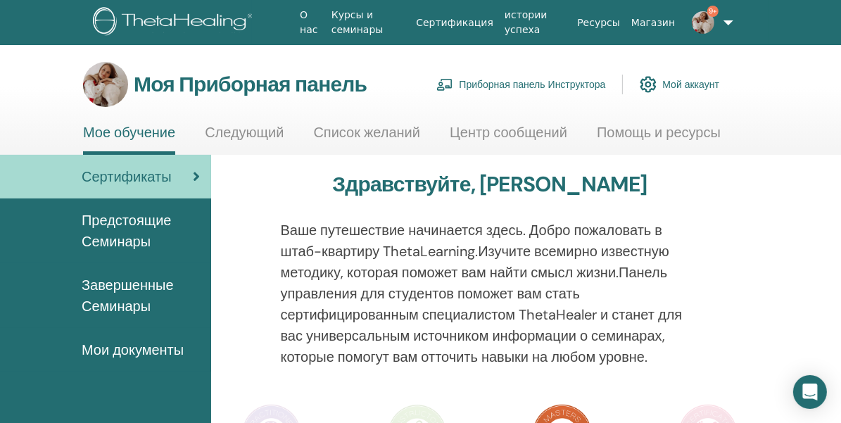
click at [525, 83] on ya-tr-span "Приборная панель Инструктора" at bounding box center [532, 84] width 146 height 13
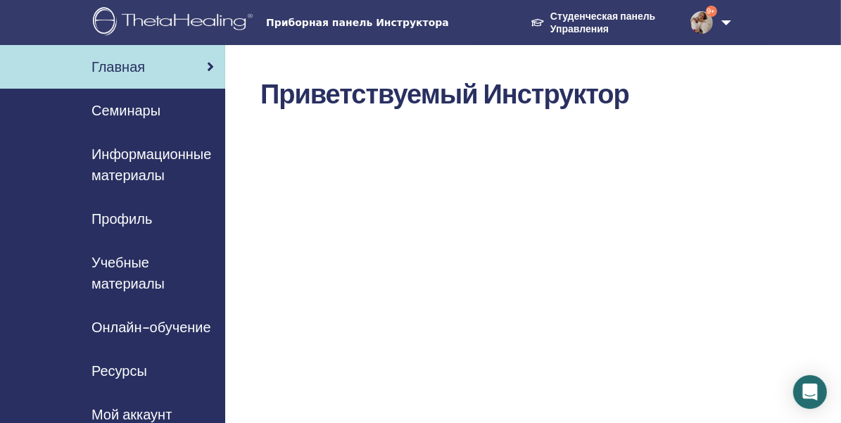
click at [132, 102] on ya-tr-span "Семинары" at bounding box center [125, 110] width 69 height 18
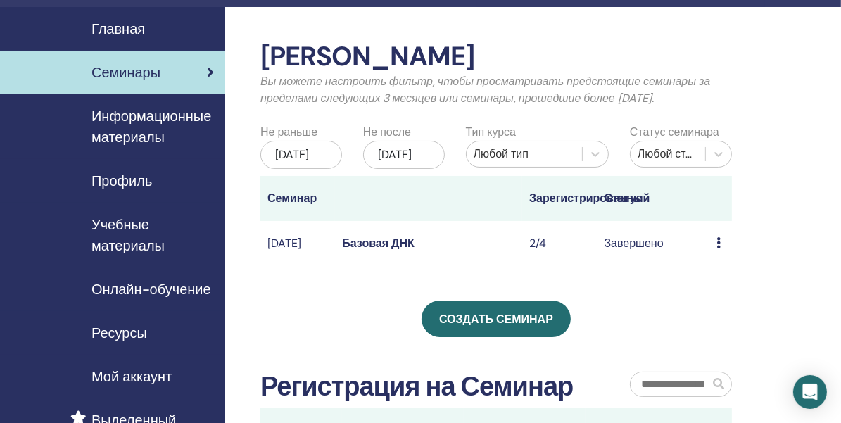
scroll to position [70, 0]
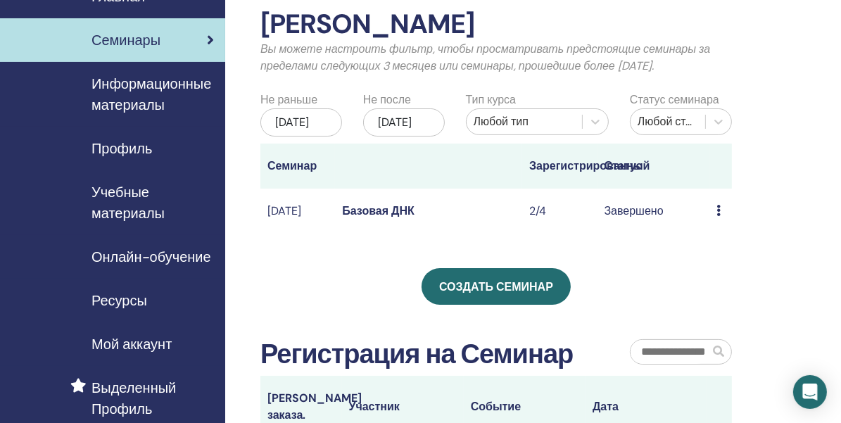
click at [506, 294] on ya-tr-span "Создать семинар" at bounding box center [496, 286] width 114 height 15
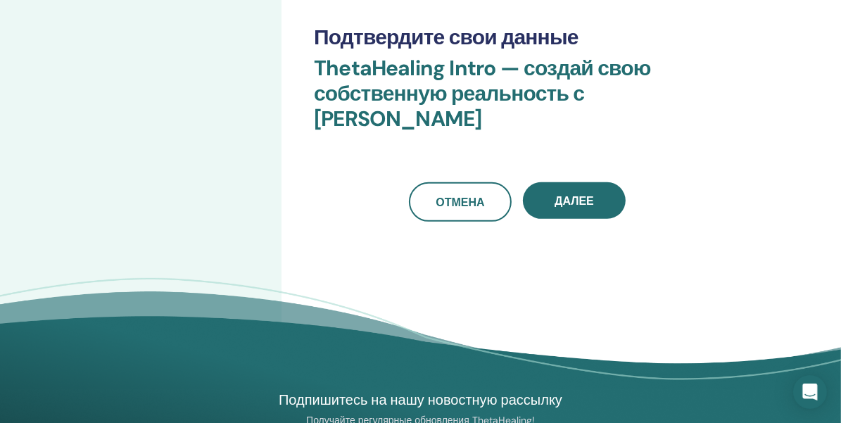
scroll to position [493, 0]
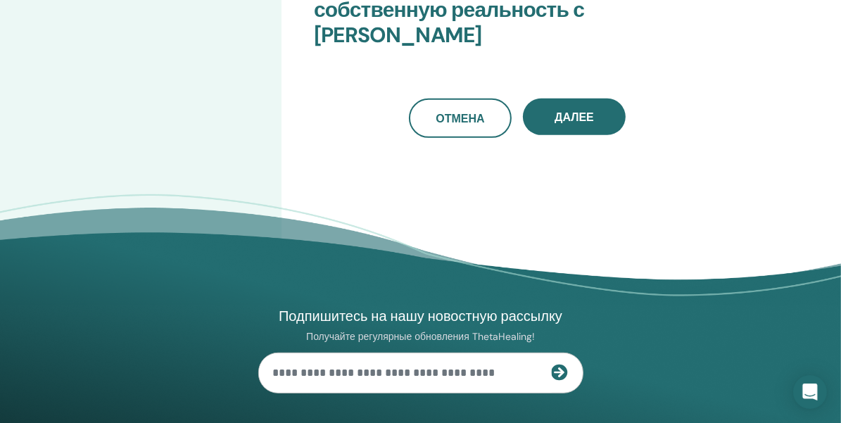
click at [562, 123] on button "Далее" at bounding box center [574, 117] width 103 height 37
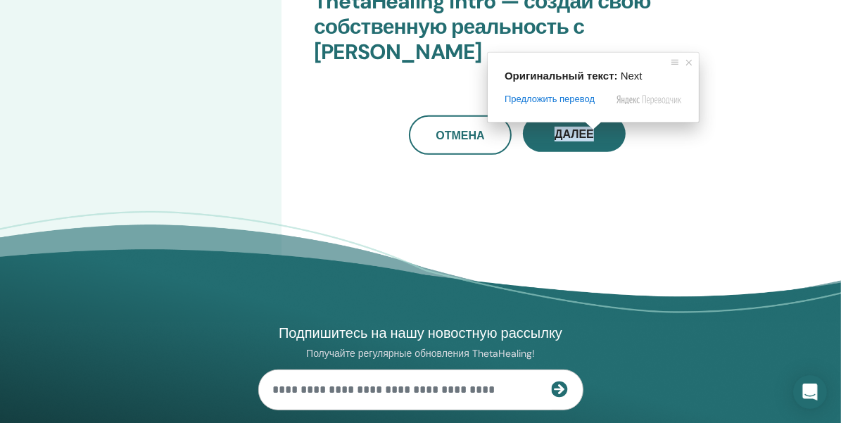
click at [581, 134] on ya-tr-span "Далее" at bounding box center [574, 134] width 39 height 15
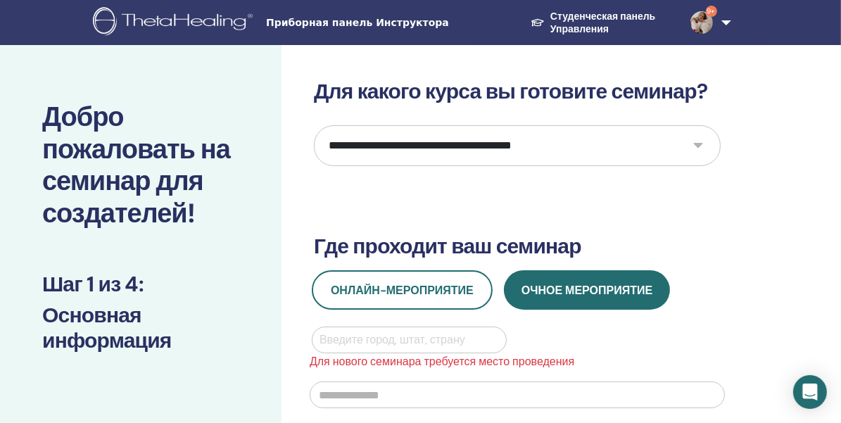
scroll to position [70, 0]
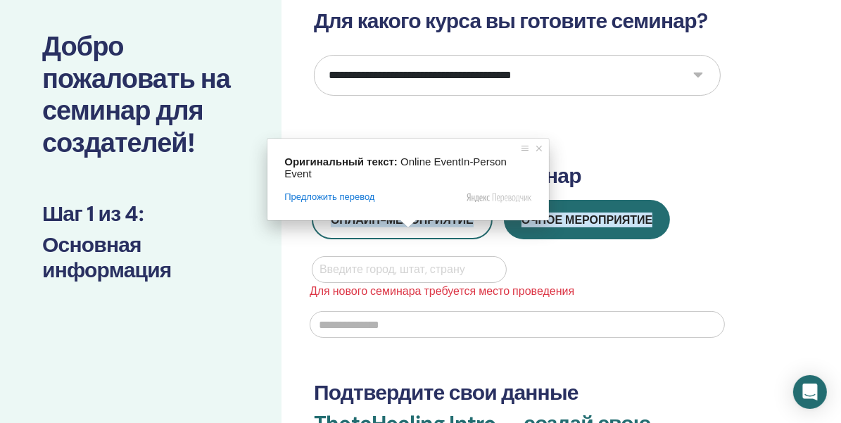
click at [383, 279] on div "Введите город, штат, страну" at bounding box center [409, 269] width 194 height 25
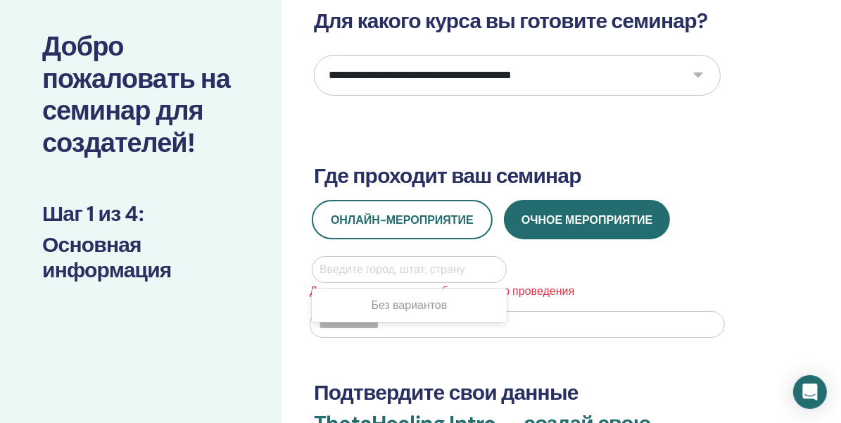
click at [384, 274] on div at bounding box center [408, 270] width 179 height 20
click at [385, 270] on div at bounding box center [408, 270] width 179 height 20
type input "***"
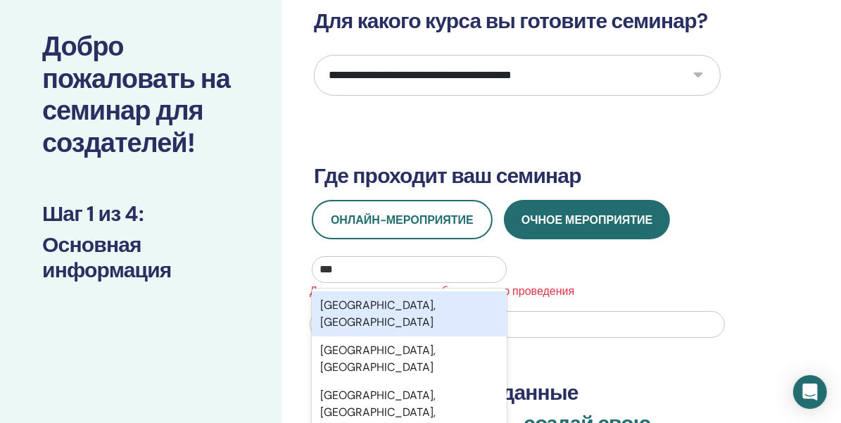
click at [427, 317] on div "Екатеринбург, Свердловская область" at bounding box center [409, 313] width 195 height 45
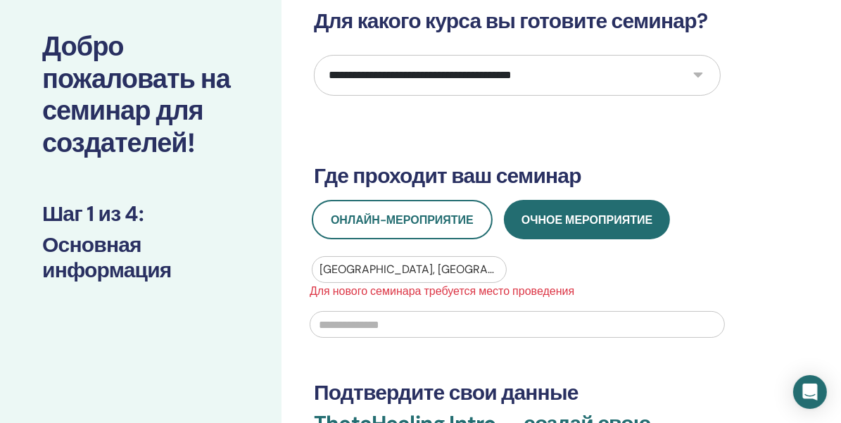
click at [398, 320] on input "text" at bounding box center [517, 324] width 415 height 27
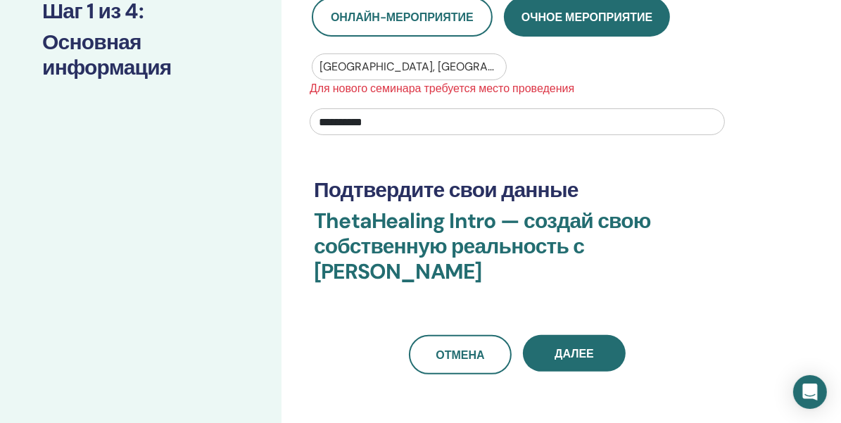
scroll to position [281, 0]
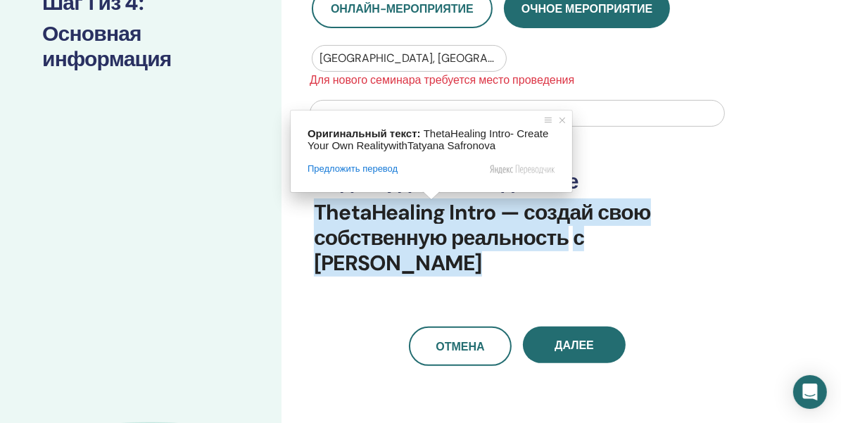
type input "**********"
click at [591, 346] on ya-tr-span "Далее" at bounding box center [574, 345] width 39 height 15
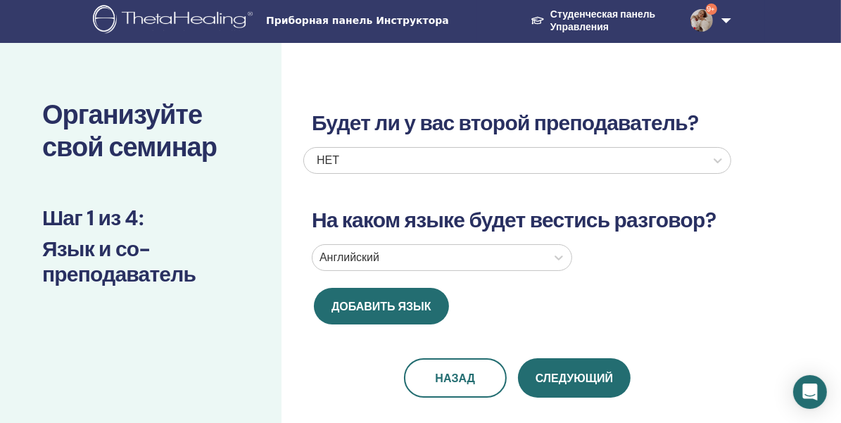
scroll to position [0, 0]
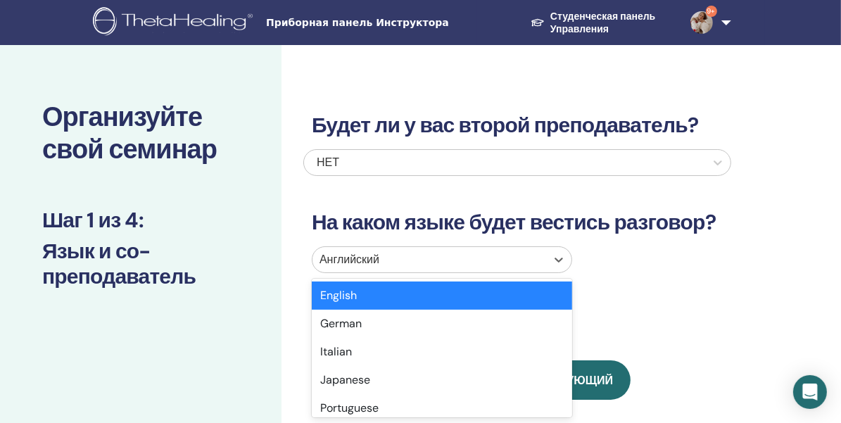
click at [501, 252] on div at bounding box center [429, 260] width 220 height 20
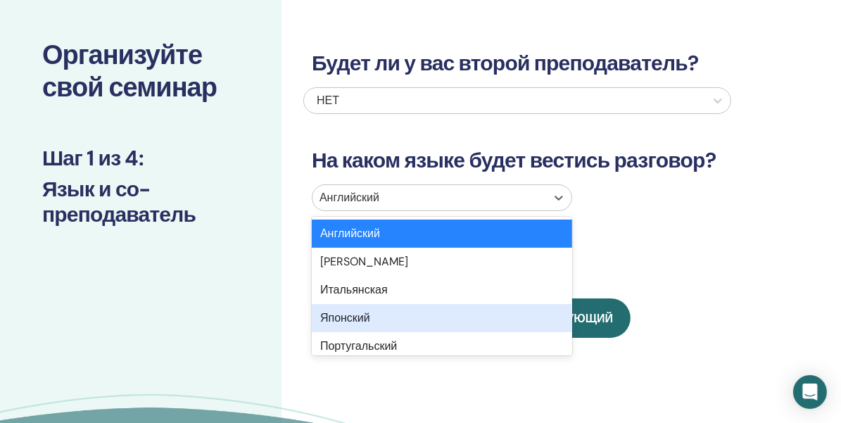
scroll to position [70, 0]
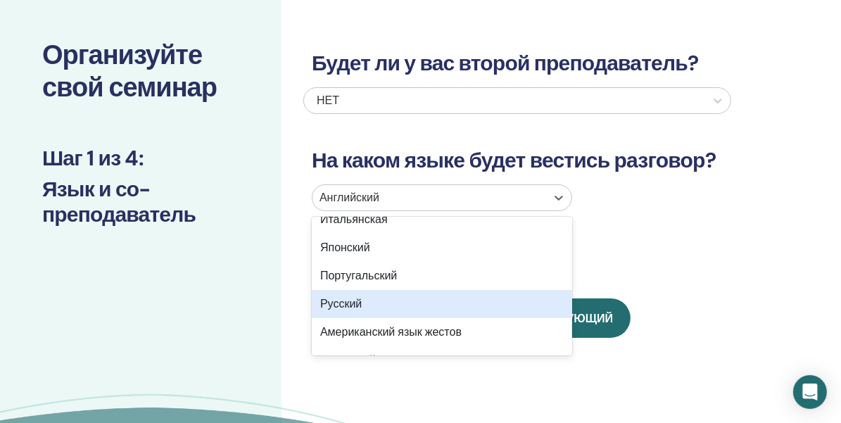
click at [380, 308] on div "Русский" at bounding box center [442, 304] width 260 height 28
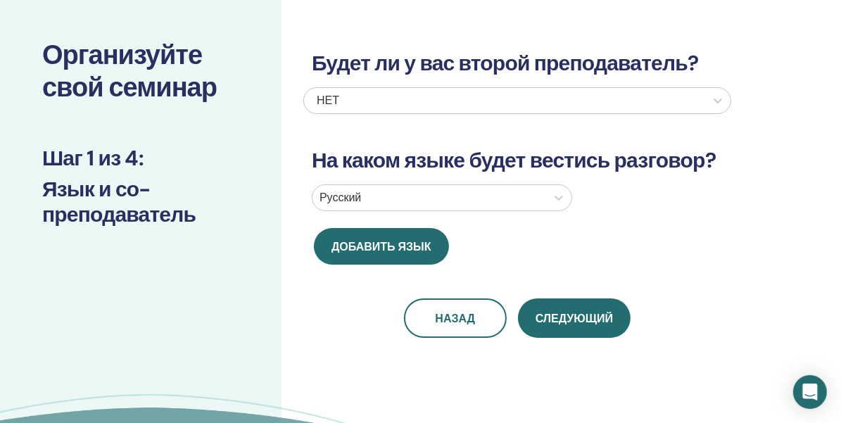
click at [581, 311] on ya-tr-span "Следующий" at bounding box center [574, 318] width 77 height 15
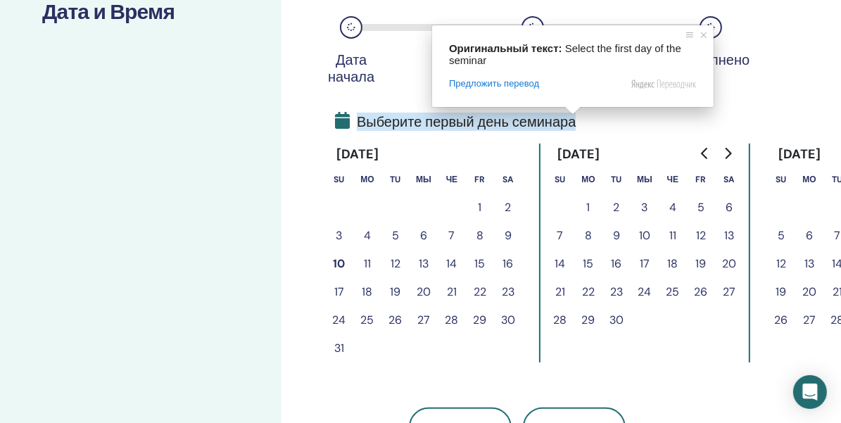
scroll to position [273, 0]
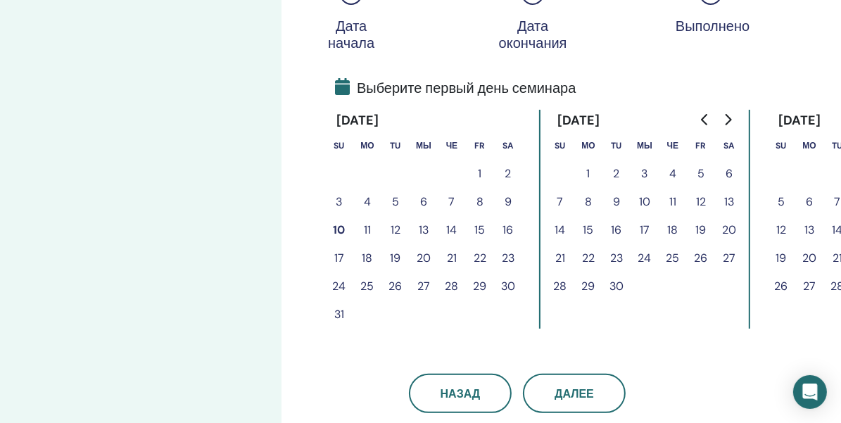
click at [367, 228] on button "11" at bounding box center [367, 230] width 28 height 28
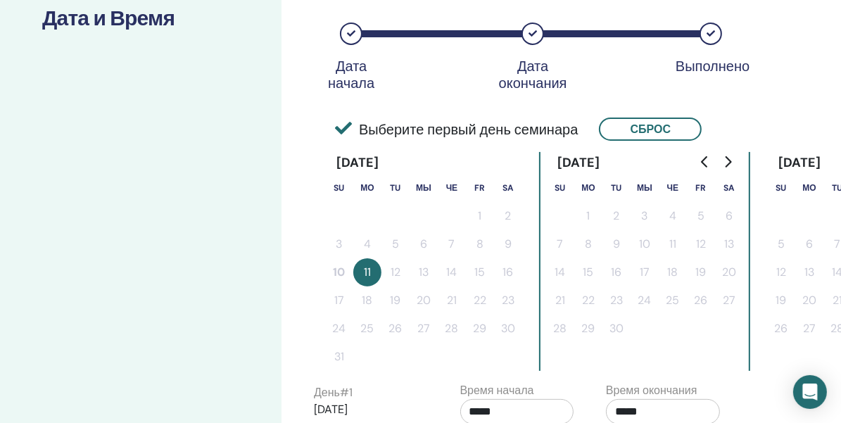
scroll to position [203, 0]
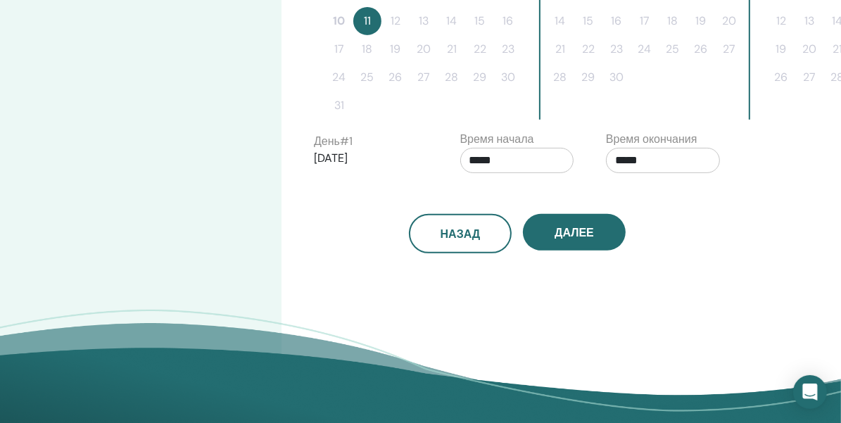
click at [591, 232] on ya-tr-span "Далее" at bounding box center [574, 232] width 39 height 15
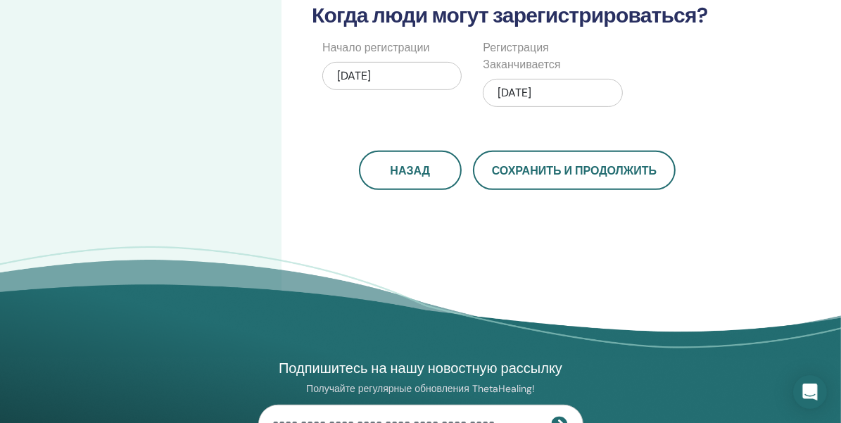
scroll to position [414, 0]
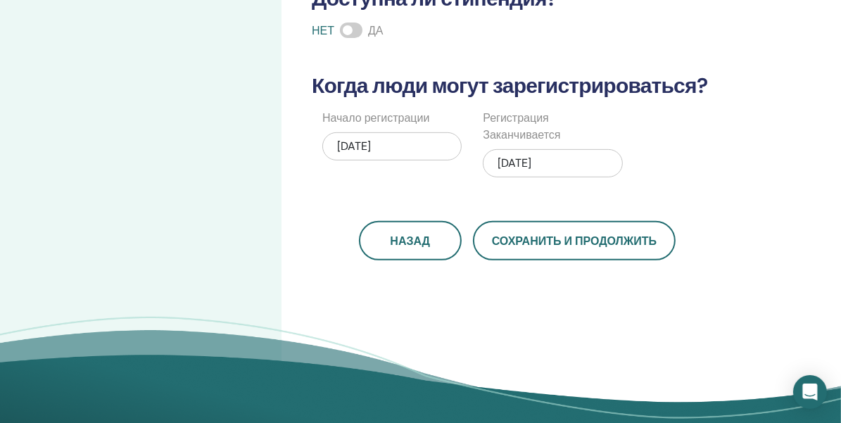
click at [550, 164] on div "08/11/2025" at bounding box center [552, 163] width 139 height 28
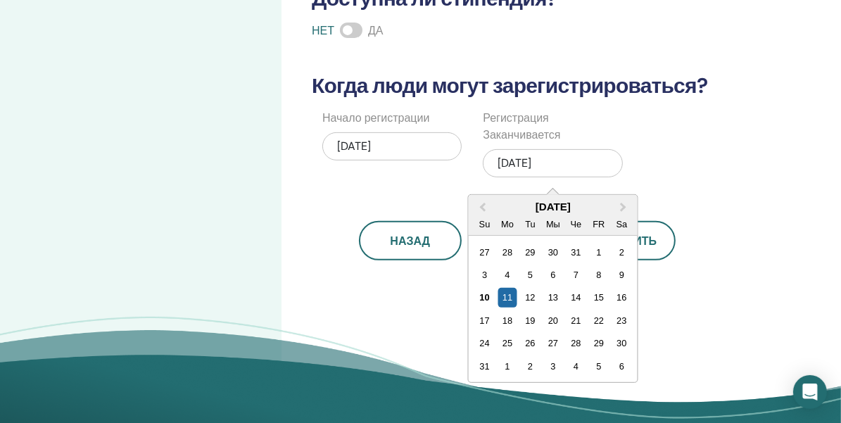
click at [572, 296] on div "14" at bounding box center [575, 297] width 19 height 19
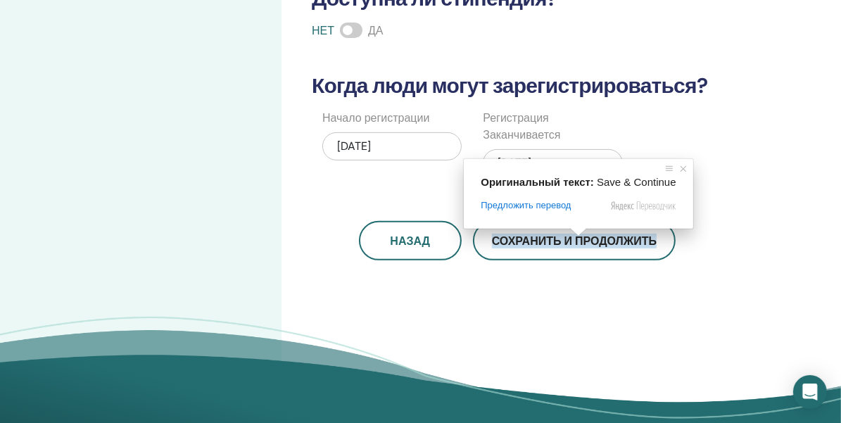
click at [569, 246] on ya-tr-span "Сохранить и продолжить" at bounding box center [574, 241] width 165 height 15
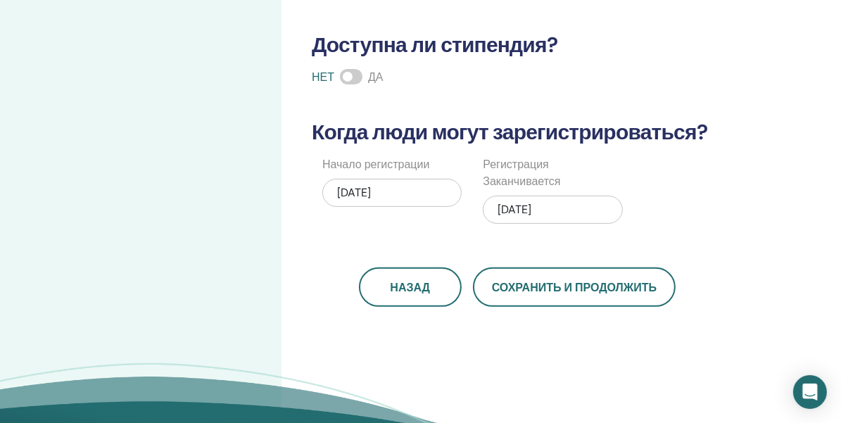
scroll to position [343, 0]
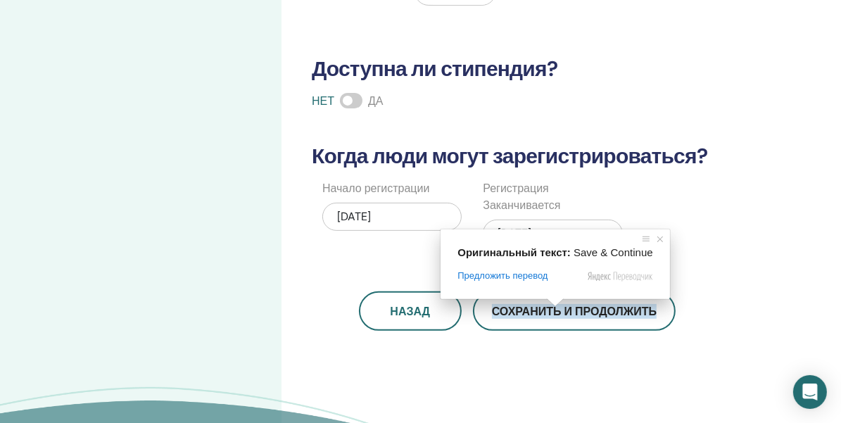
click at [549, 310] on ya-tr-span "Сохранить и продолжить" at bounding box center [574, 311] width 165 height 15
click at [563, 314] on ya-tr-span "Сохранить и продолжить" at bounding box center [574, 311] width 165 height 15
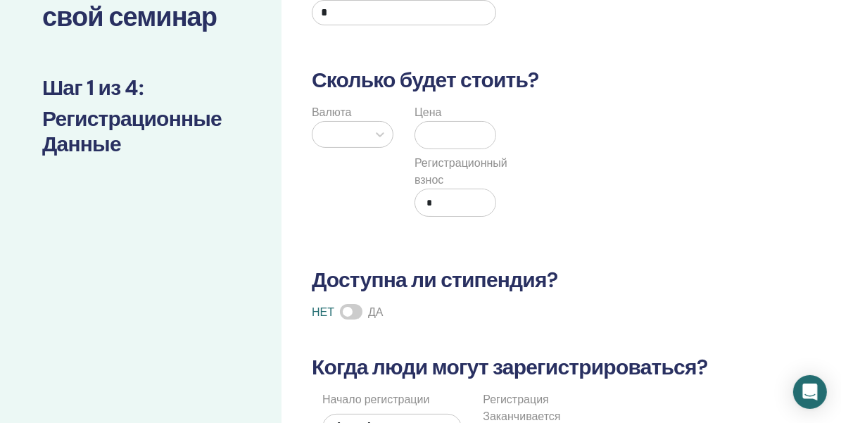
scroll to position [0, 0]
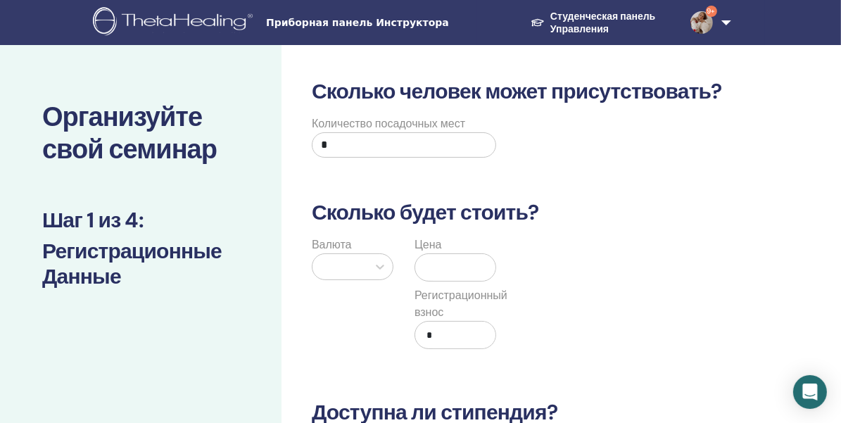
click at [388, 267] on div at bounding box center [379, 266] width 25 height 25
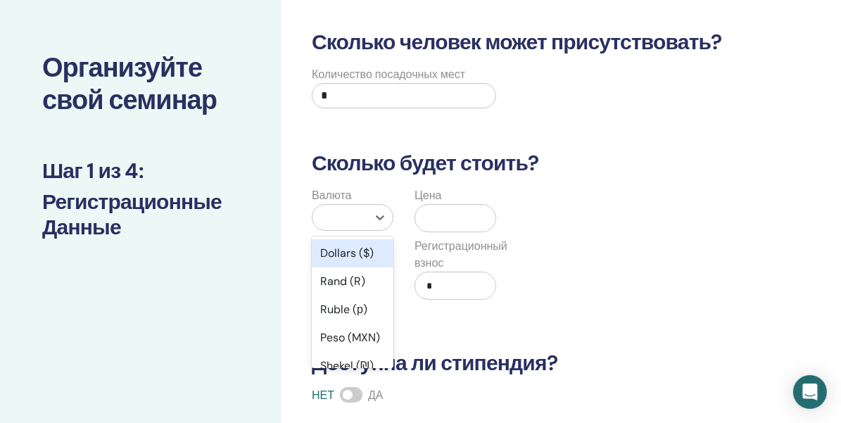
scroll to position [68, 0]
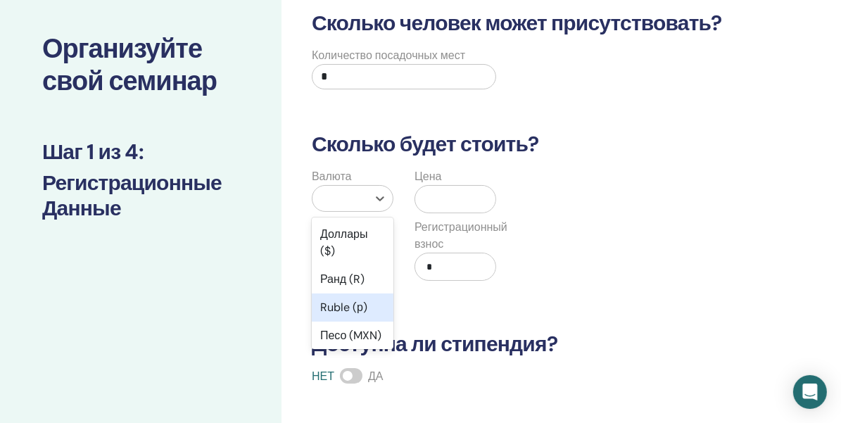
click at [332, 306] on ya-tr-span "Ruble (р)" at bounding box center [343, 307] width 47 height 15
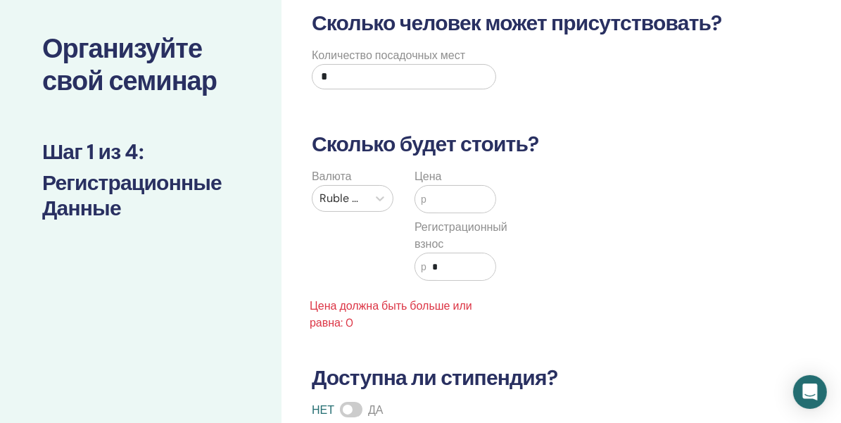
click at [442, 202] on input "text" at bounding box center [460, 199] width 69 height 27
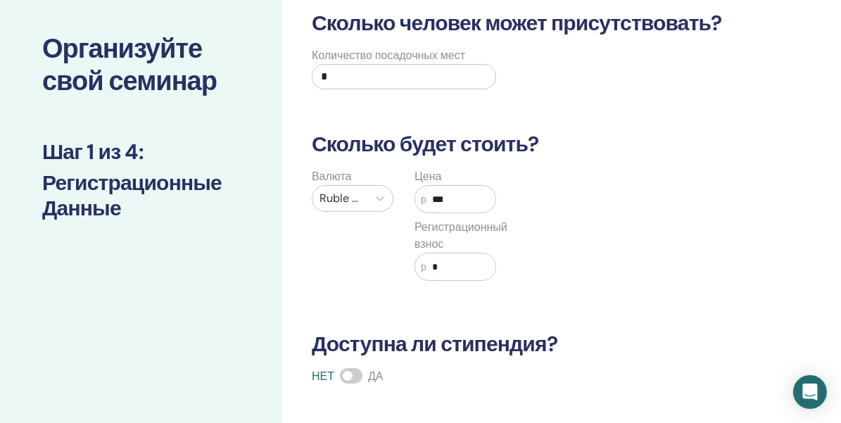
drag, startPoint x: 452, startPoint y: 201, endPoint x: 426, endPoint y: 198, distance: 25.4
click at [426, 198] on input "***" at bounding box center [460, 199] width 69 height 27
type input "*****"
click at [543, 206] on div "Валюта Ruble (р) Цена р ***** Регистрационный взнос р *" at bounding box center [507, 232] width 428 height 129
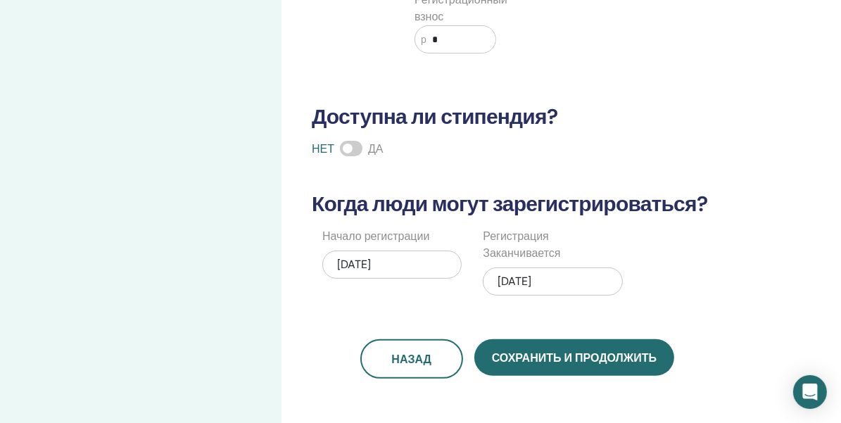
scroll to position [350, 0]
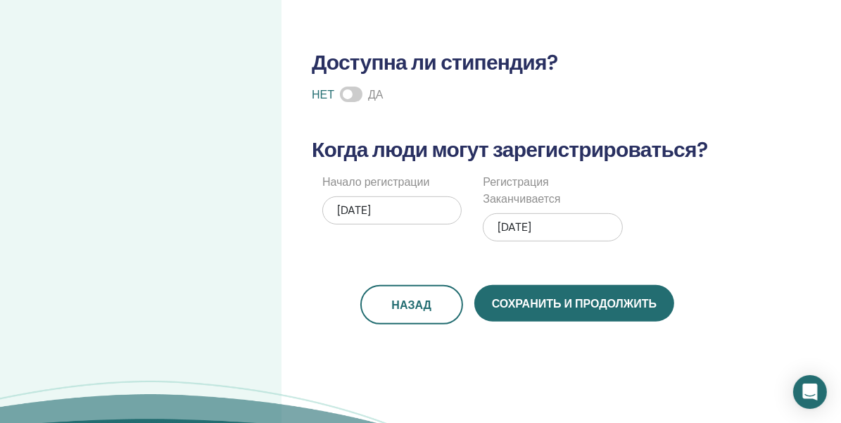
click at [577, 306] on ya-tr-span "Сохранить и продолжить" at bounding box center [574, 303] width 165 height 15
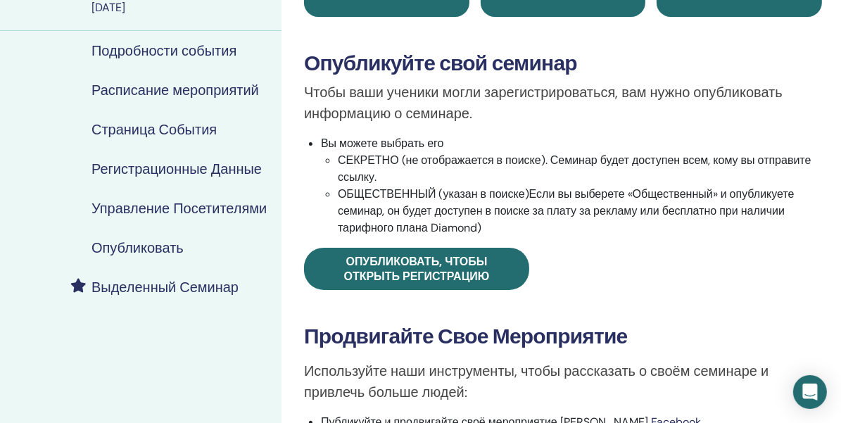
scroll to position [211, 0]
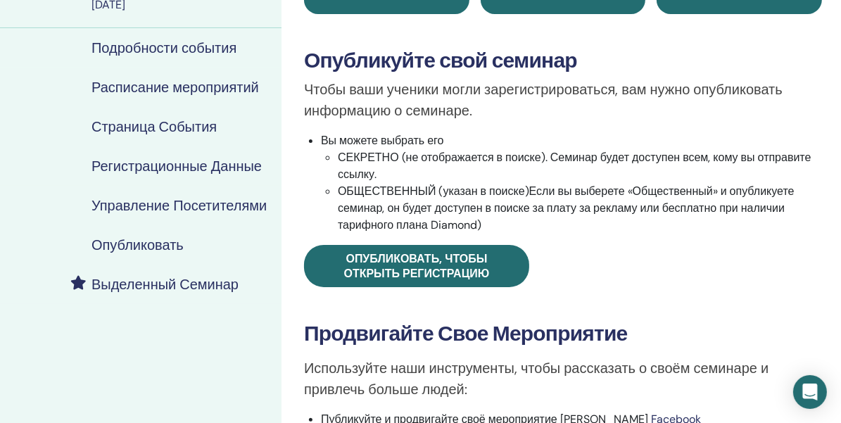
click at [453, 267] on ya-tr-span "Опубликовать, чтобы открыть регистрацию" at bounding box center [417, 266] width 146 height 30
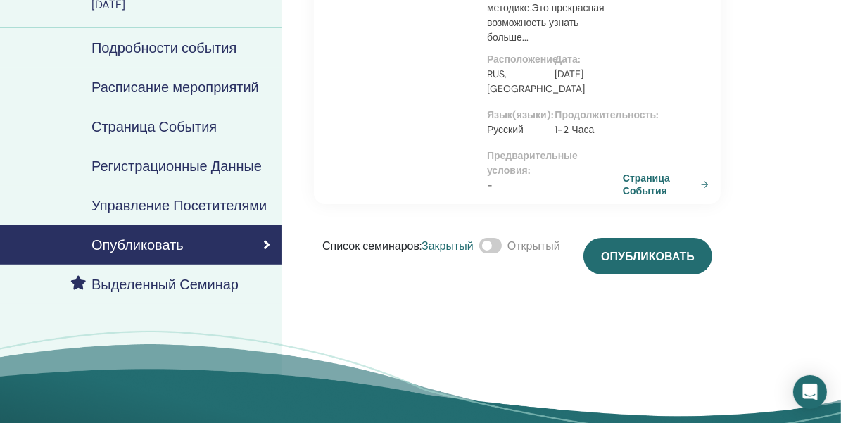
click at [496, 249] on span at bounding box center [490, 245] width 23 height 15
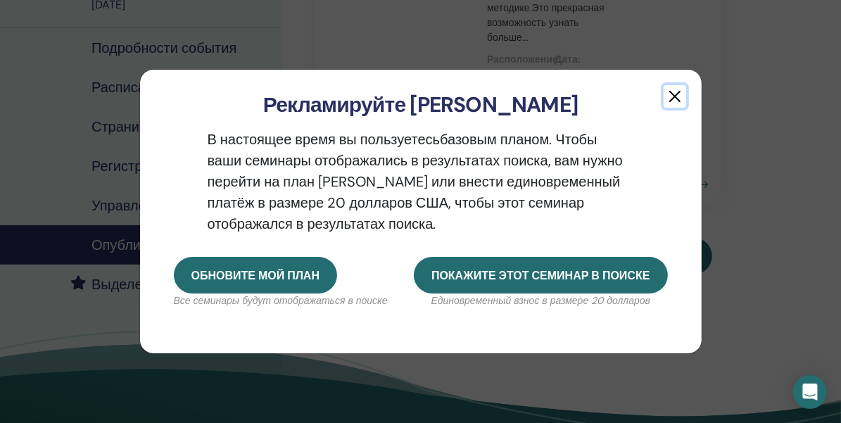
click at [676, 89] on button "button" at bounding box center [675, 96] width 23 height 23
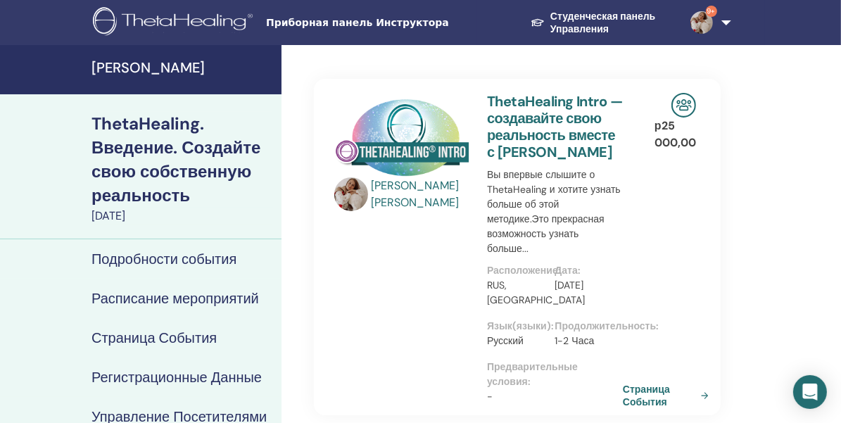
click at [162, 64] on ya-tr-span "[PERSON_NAME]" at bounding box center [147, 67] width 113 height 18
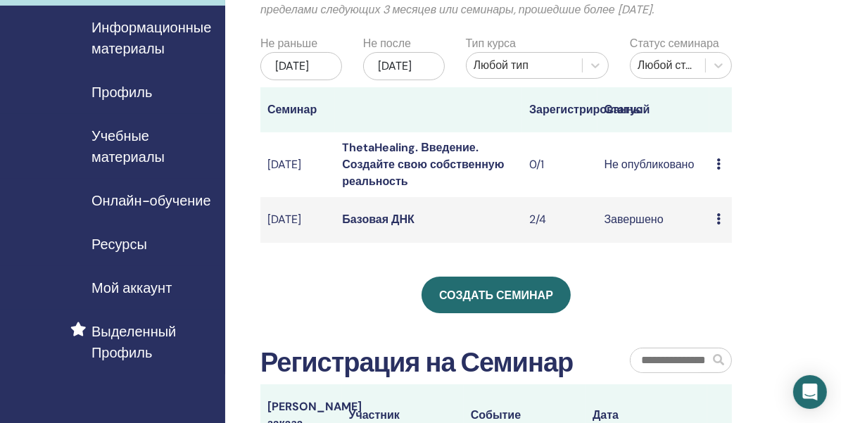
scroll to position [141, 0]
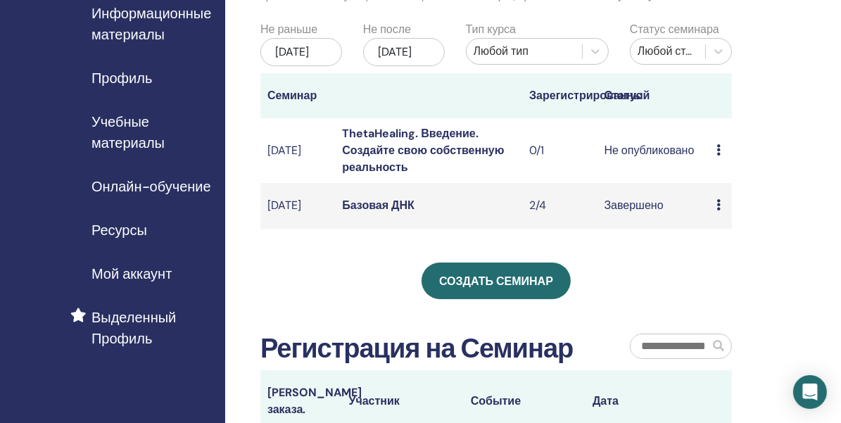
click at [512, 289] on ya-tr-span "Создать семинар" at bounding box center [496, 281] width 114 height 15
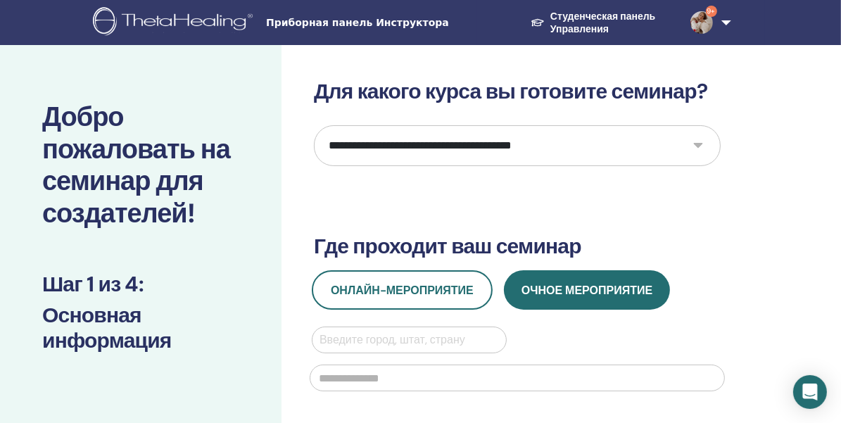
click at [589, 144] on select "**********" at bounding box center [517, 145] width 407 height 41
select select "*"
click at [314, 125] on select "**********" at bounding box center [517, 145] width 407 height 41
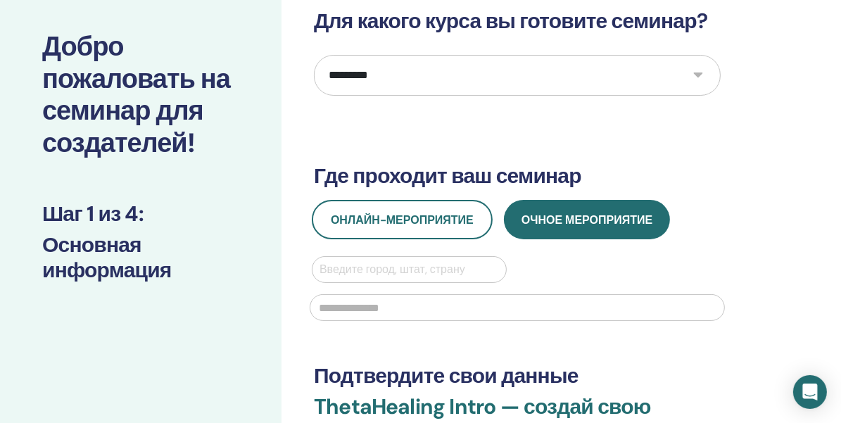
click at [405, 275] on div at bounding box center [408, 270] width 179 height 20
type input "***"
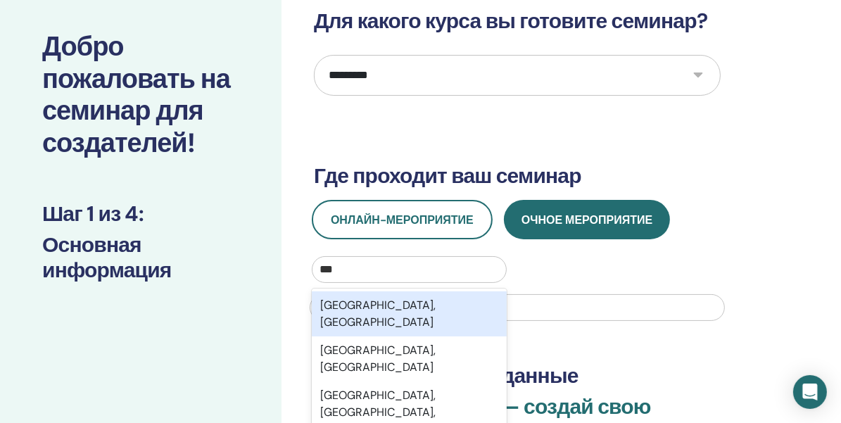
click at [391, 305] on ya-tr-span "[GEOGRAPHIC_DATA], [GEOGRAPHIC_DATA]" at bounding box center [377, 314] width 115 height 32
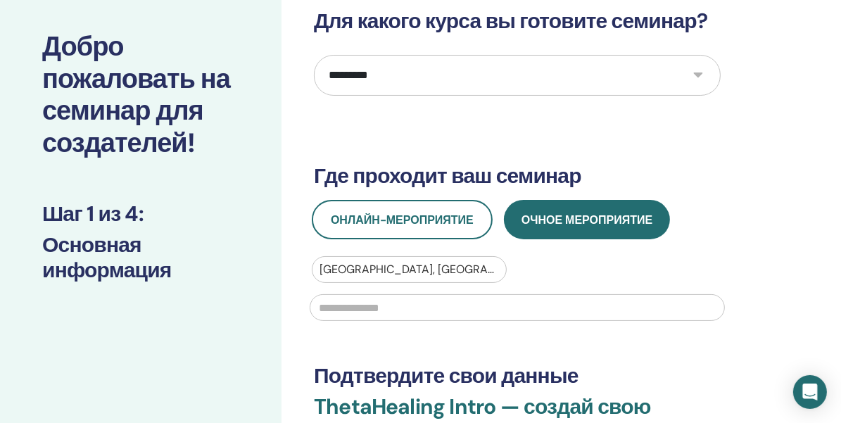
click at [387, 306] on input "text" at bounding box center [517, 307] width 415 height 27
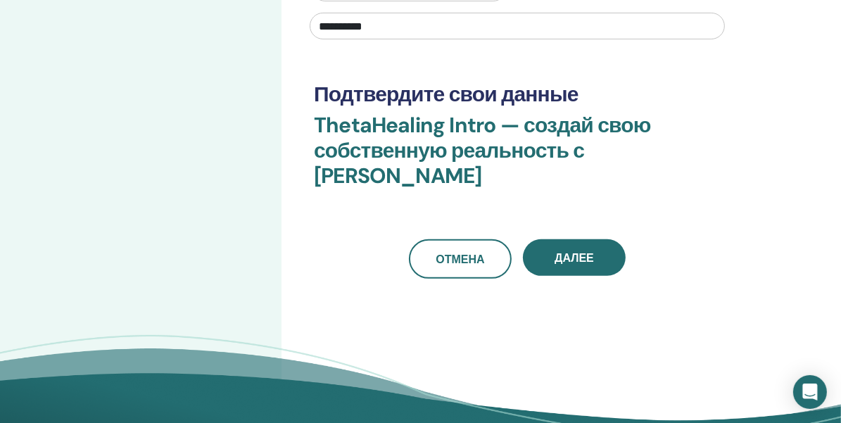
type input "**********"
click at [583, 251] on ya-tr-span "Далее" at bounding box center [574, 258] width 39 height 15
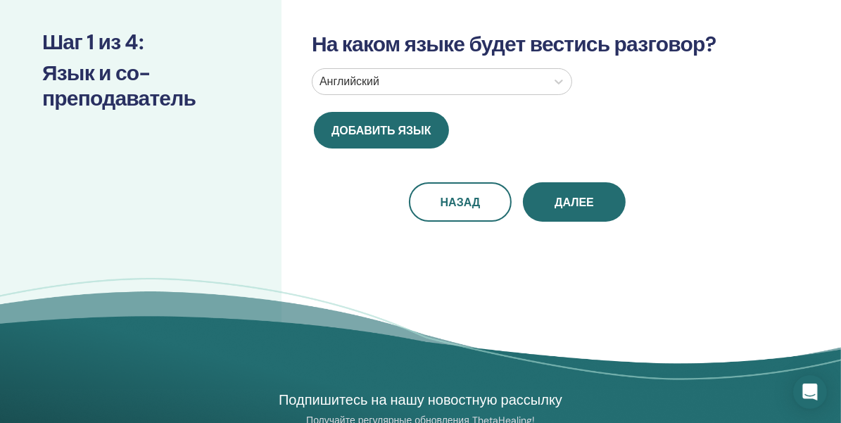
scroll to position [6, 0]
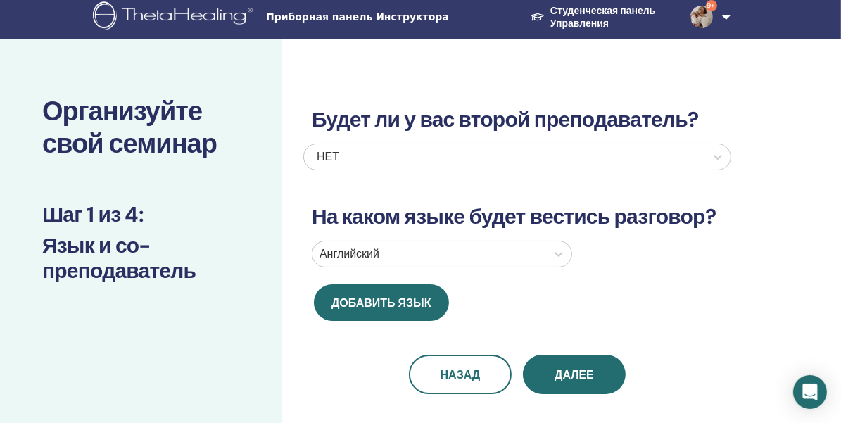
click at [575, 163] on div "НЕТ" at bounding box center [475, 156] width 317 height 17
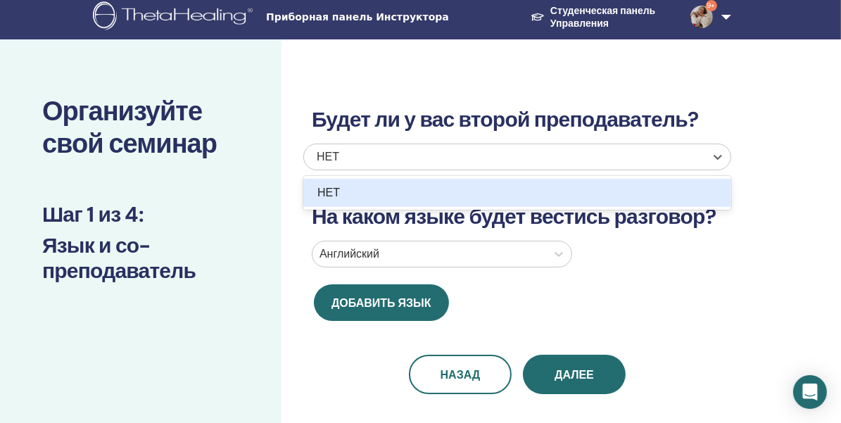
click at [490, 241] on div "Английский" at bounding box center [429, 253] width 234 height 25
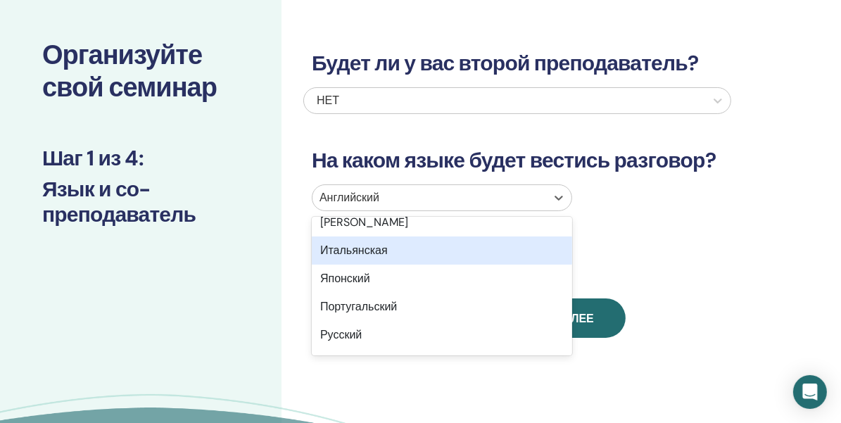
scroll to position [70, 0]
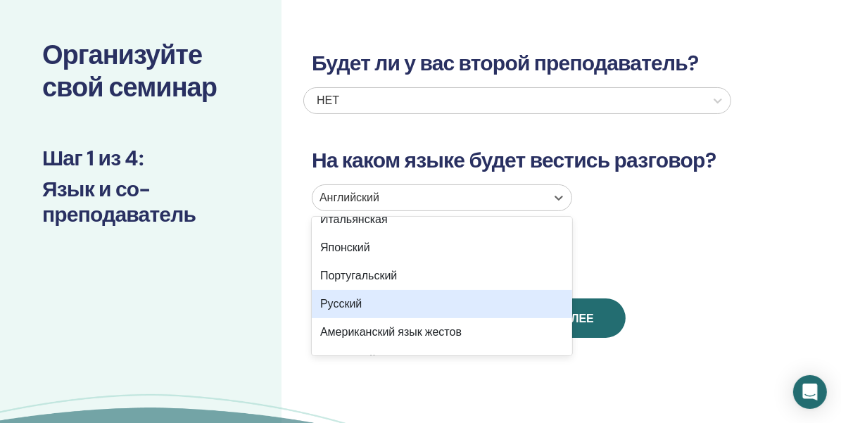
click at [408, 297] on div "Русский" at bounding box center [442, 304] width 260 height 28
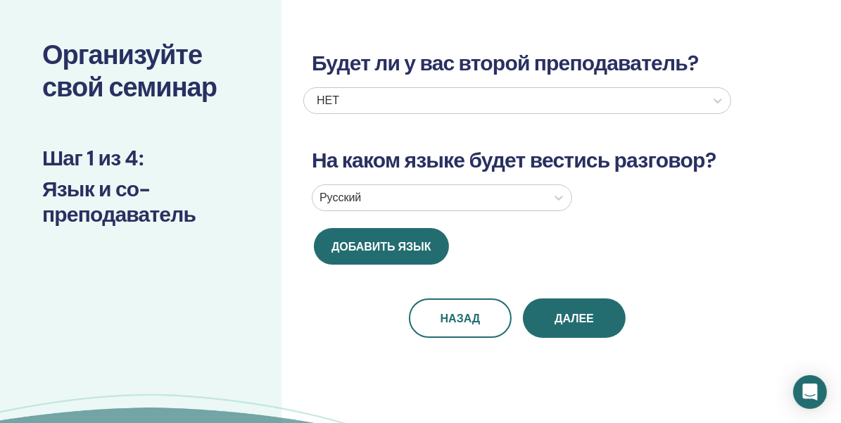
click at [574, 317] on ya-tr-span "Далее" at bounding box center [574, 318] width 39 height 15
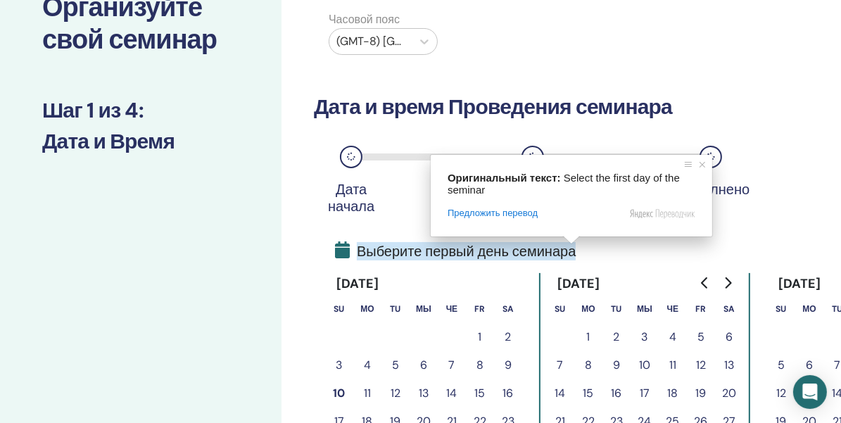
scroll to position [203, 0]
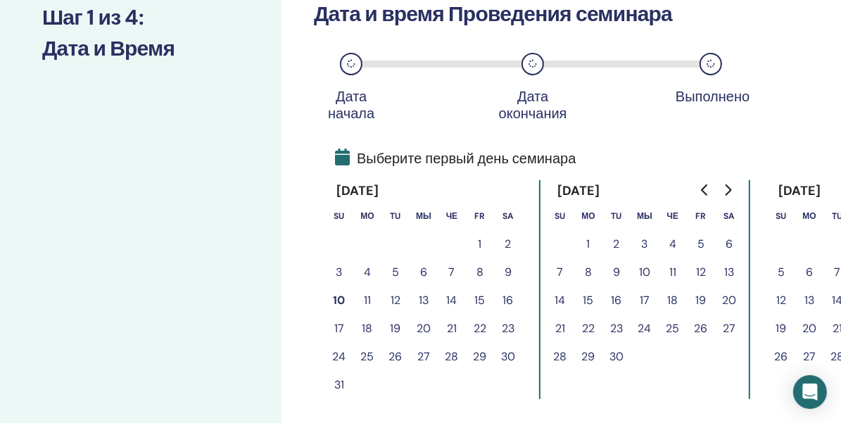
click at [374, 298] on button "11" at bounding box center [367, 300] width 28 height 28
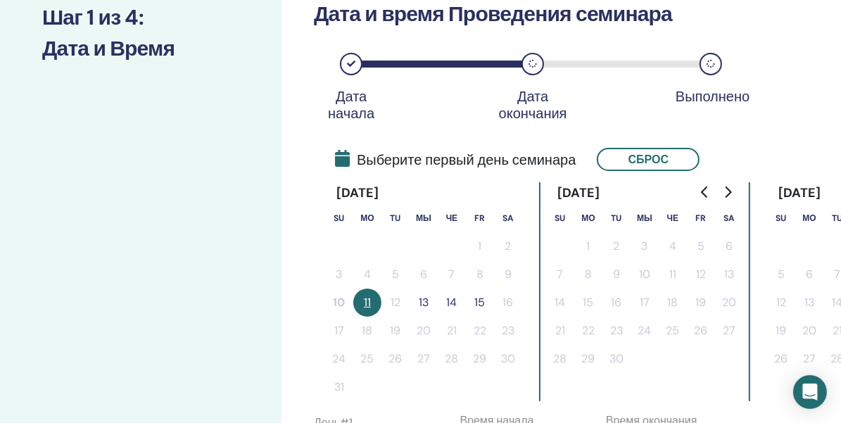
click at [423, 299] on button "13" at bounding box center [424, 303] width 28 height 28
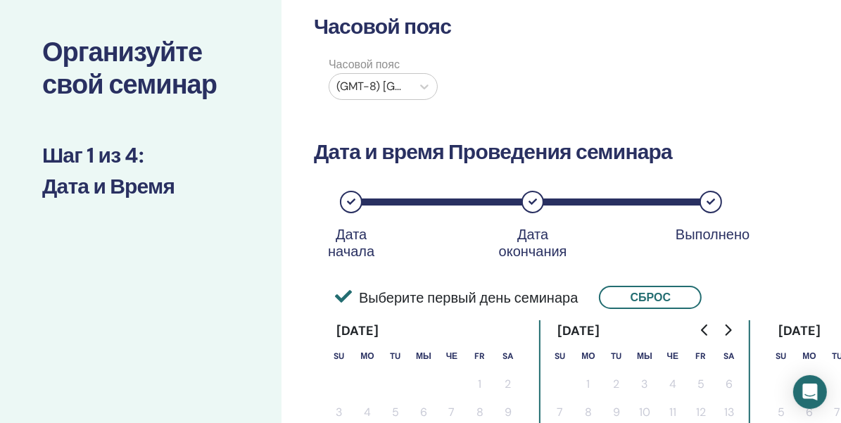
scroll to position [0, 0]
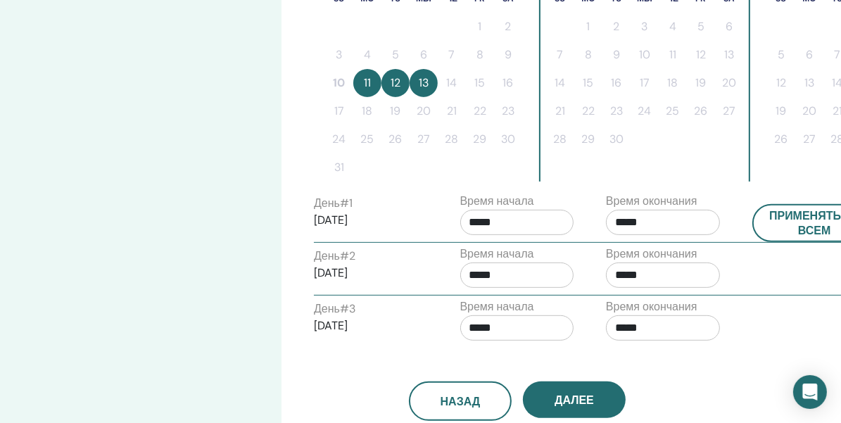
click at [576, 397] on ya-tr-span "Далее" at bounding box center [574, 400] width 39 height 15
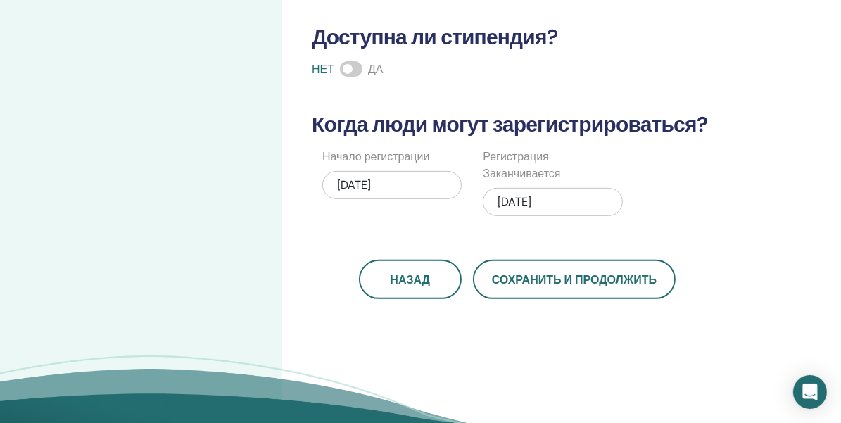
scroll to position [352, 0]
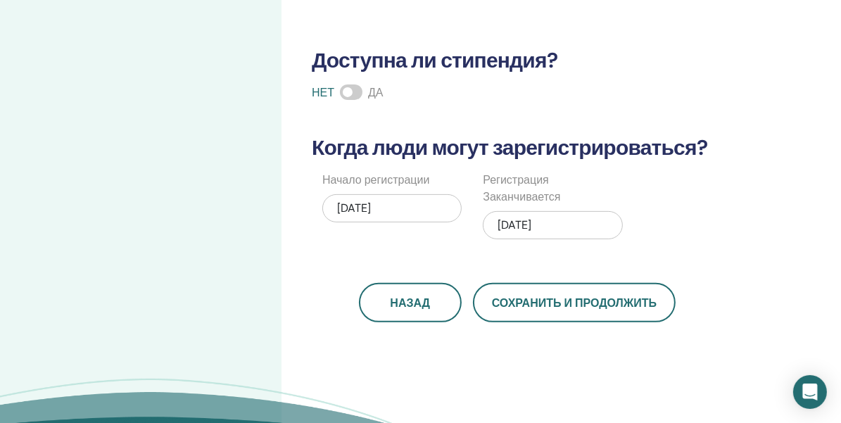
click at [566, 224] on div "08/13/2025" at bounding box center [552, 225] width 139 height 28
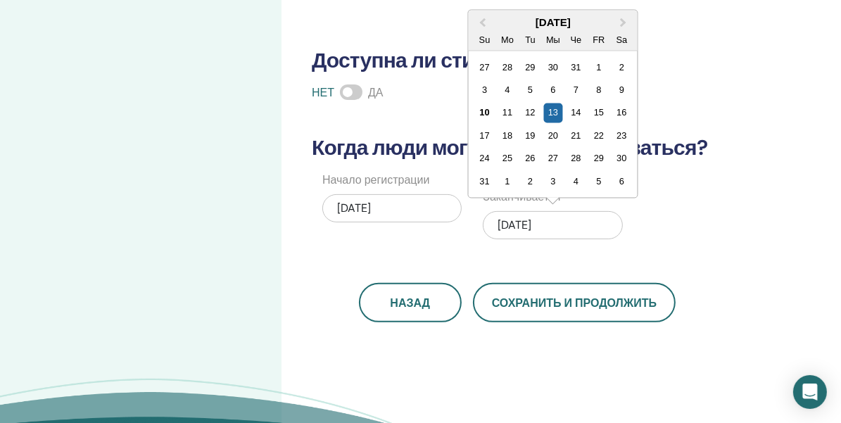
click at [583, 114] on div "14" at bounding box center [575, 112] width 19 height 19
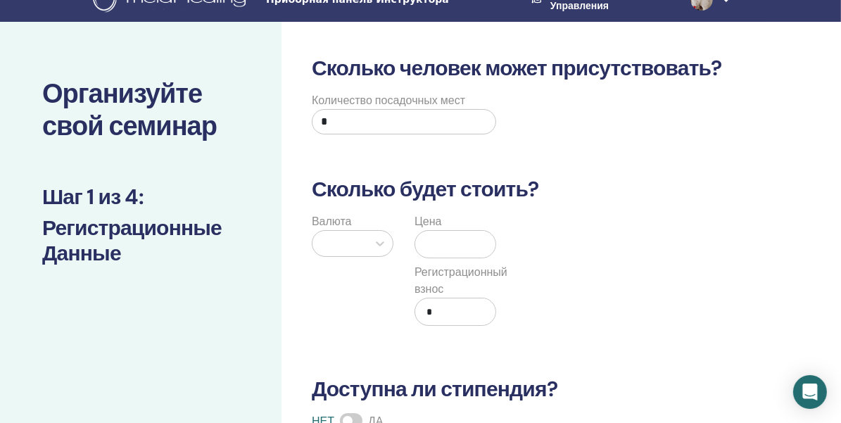
scroll to position [0, 0]
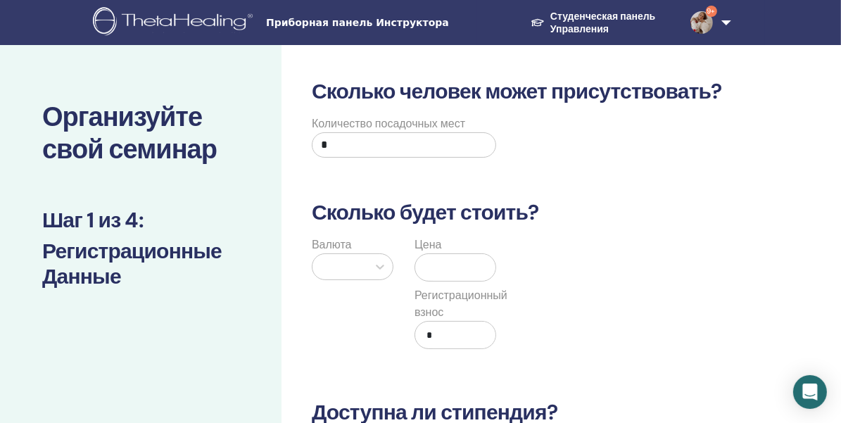
click at [445, 139] on input "*" at bounding box center [404, 144] width 184 height 25
drag, startPoint x: 458, startPoint y: 139, endPoint x: 251, endPoint y: 139, distance: 207.6
drag, startPoint x: 360, startPoint y: 140, endPoint x: 281, endPoint y: 141, distance: 78.8
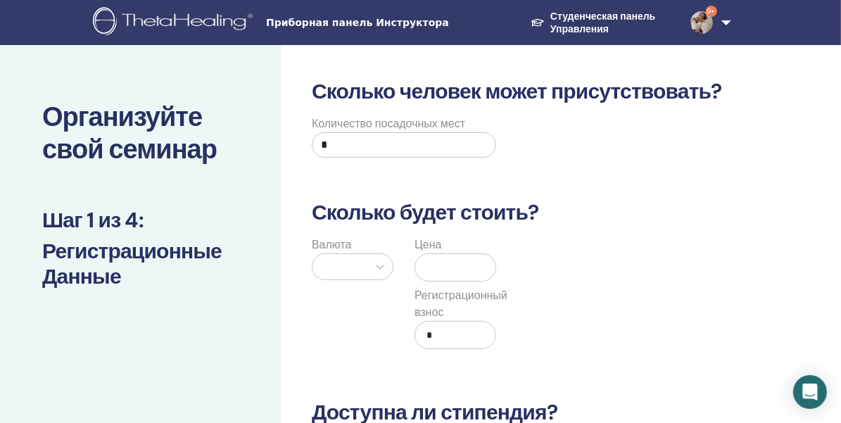
type input "*"
click at [369, 264] on div at bounding box center [379, 266] width 25 height 25
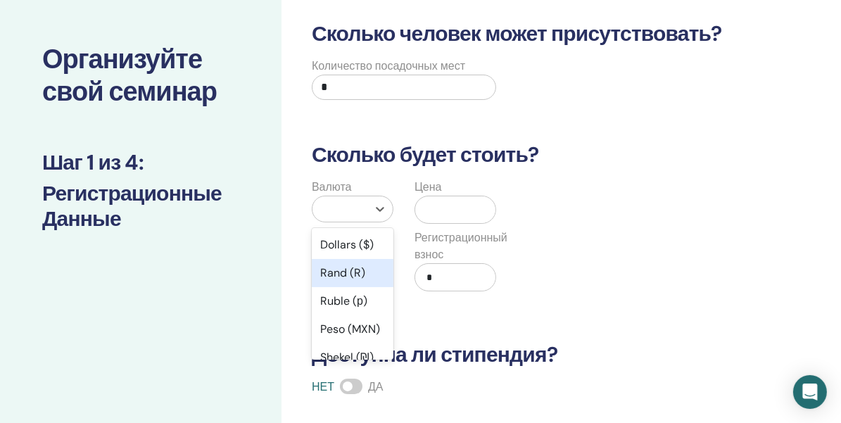
scroll to position [68, 0]
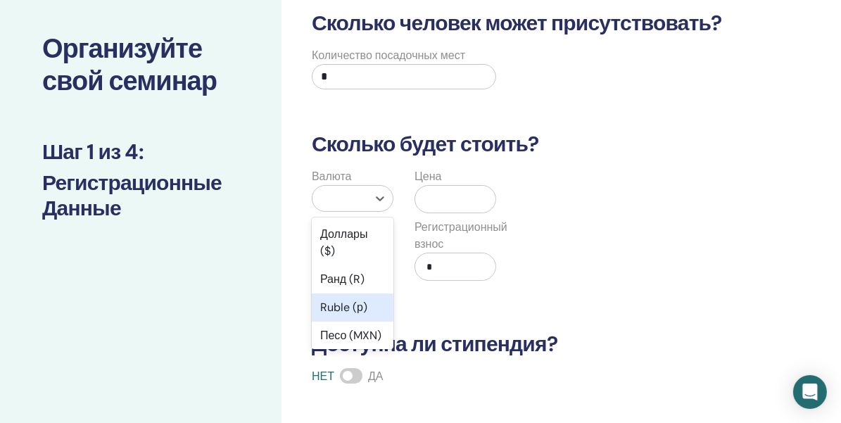
click at [350, 303] on ya-tr-span "Ruble (р)" at bounding box center [343, 307] width 47 height 15
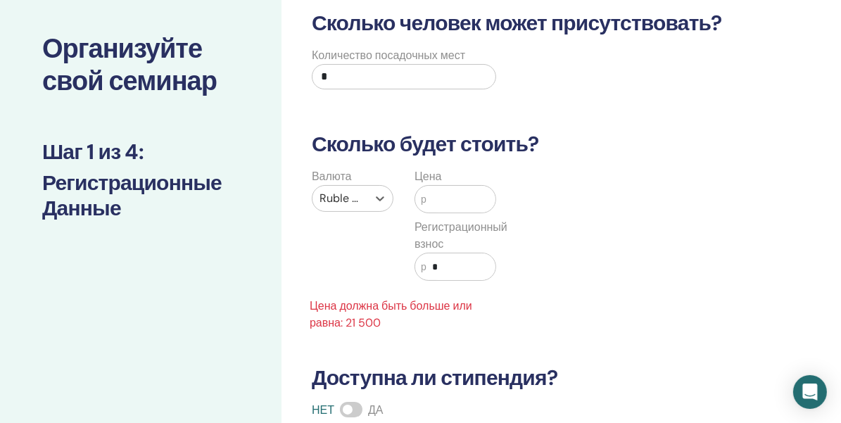
click at [431, 197] on input "text" at bounding box center [460, 199] width 69 height 27
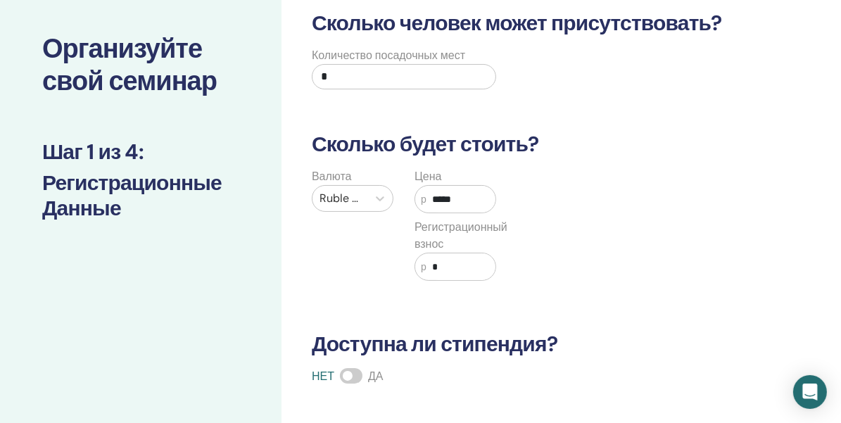
type input "*****"
click at [633, 185] on div "Валюта Ruble (р) Цена р ***** Регистрационный взнос р *" at bounding box center [507, 232] width 428 height 129
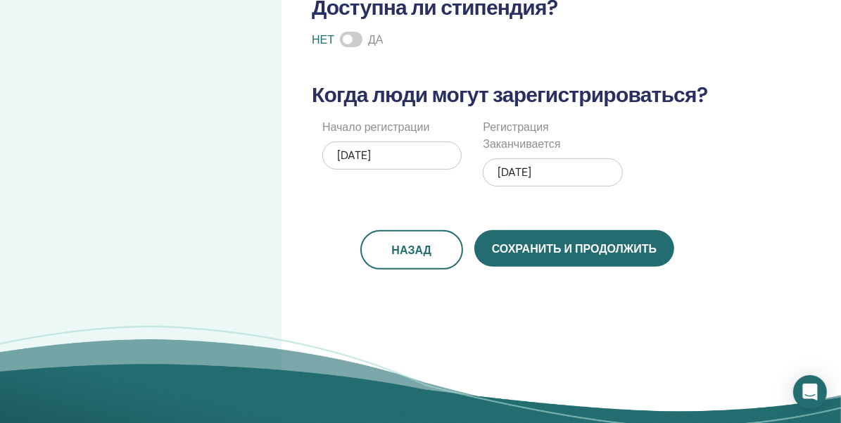
scroll to position [420, 0]
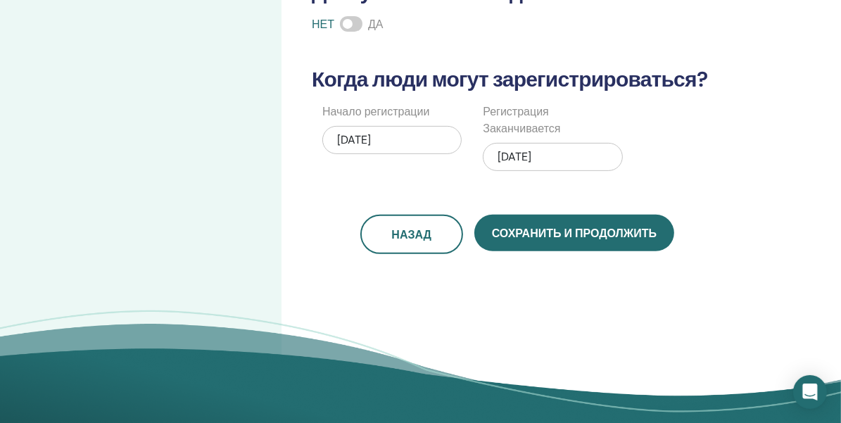
click at [591, 231] on ya-tr-span "Сохранить и продолжить" at bounding box center [574, 233] width 165 height 15
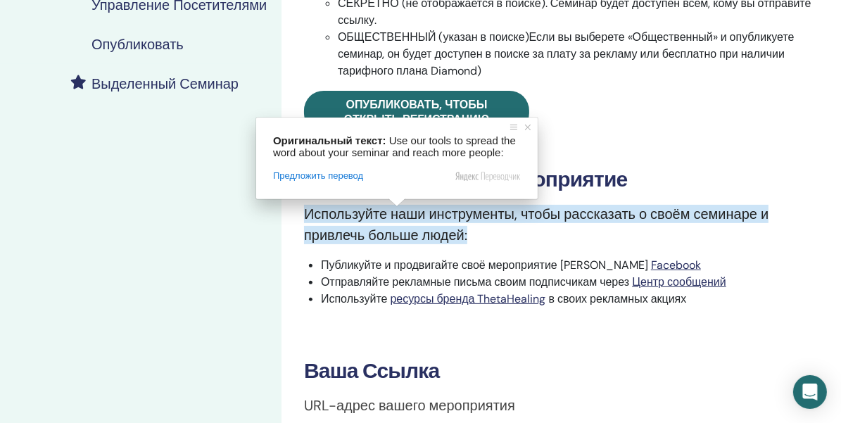
scroll to position [281, 0]
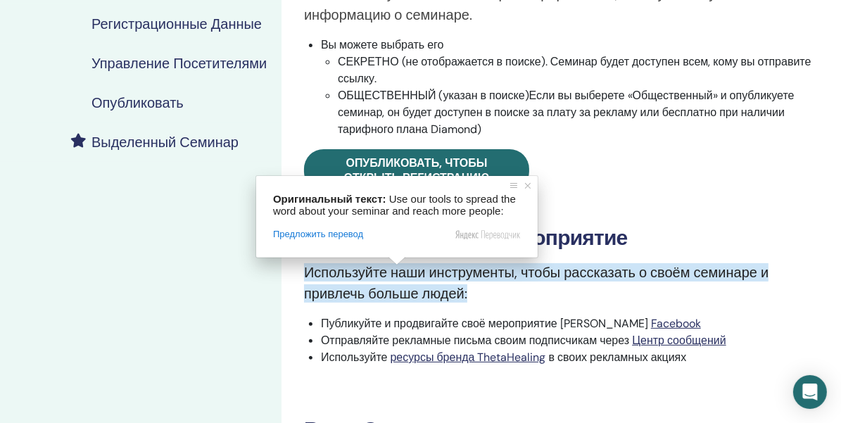
click at [438, 159] on ya-tr-span "Опубликовать, чтобы открыть регистрацию" at bounding box center [417, 171] width 146 height 30
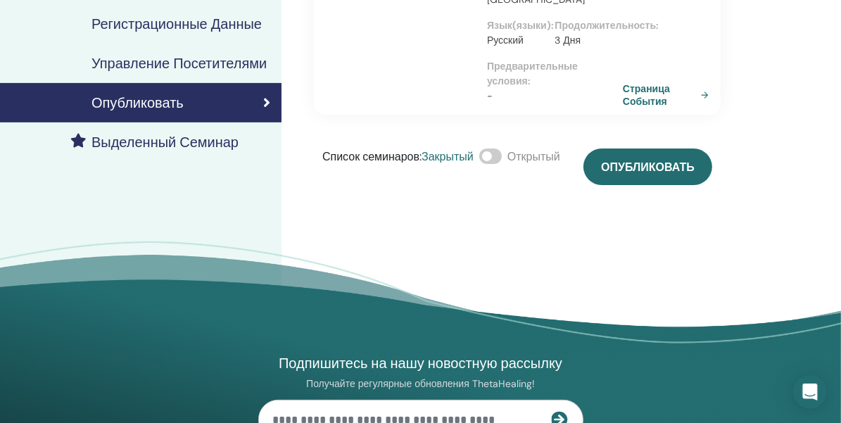
click at [670, 175] on ya-tr-span "Опубликовать" at bounding box center [648, 167] width 94 height 15
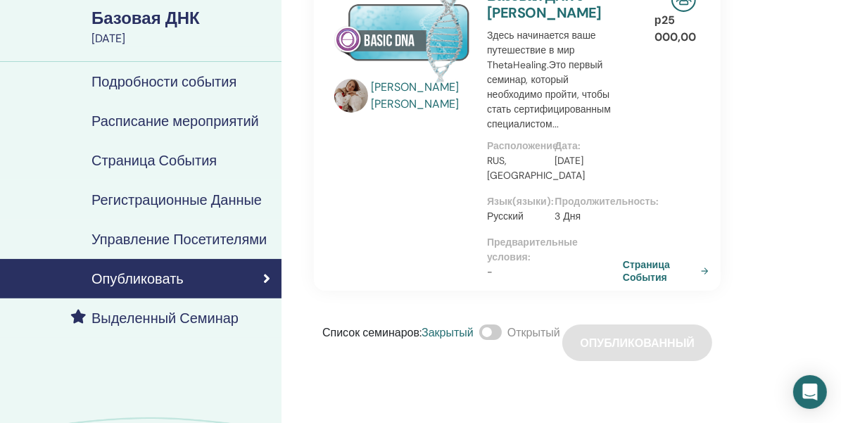
scroll to position [141, 0]
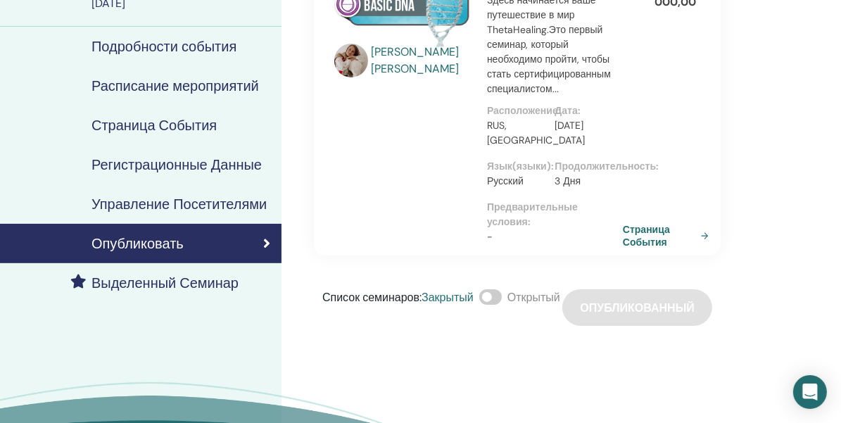
click at [650, 248] on ya-tr-span "Страница События" at bounding box center [659, 235] width 72 height 25
